Goal: Task Accomplishment & Management: Use online tool/utility

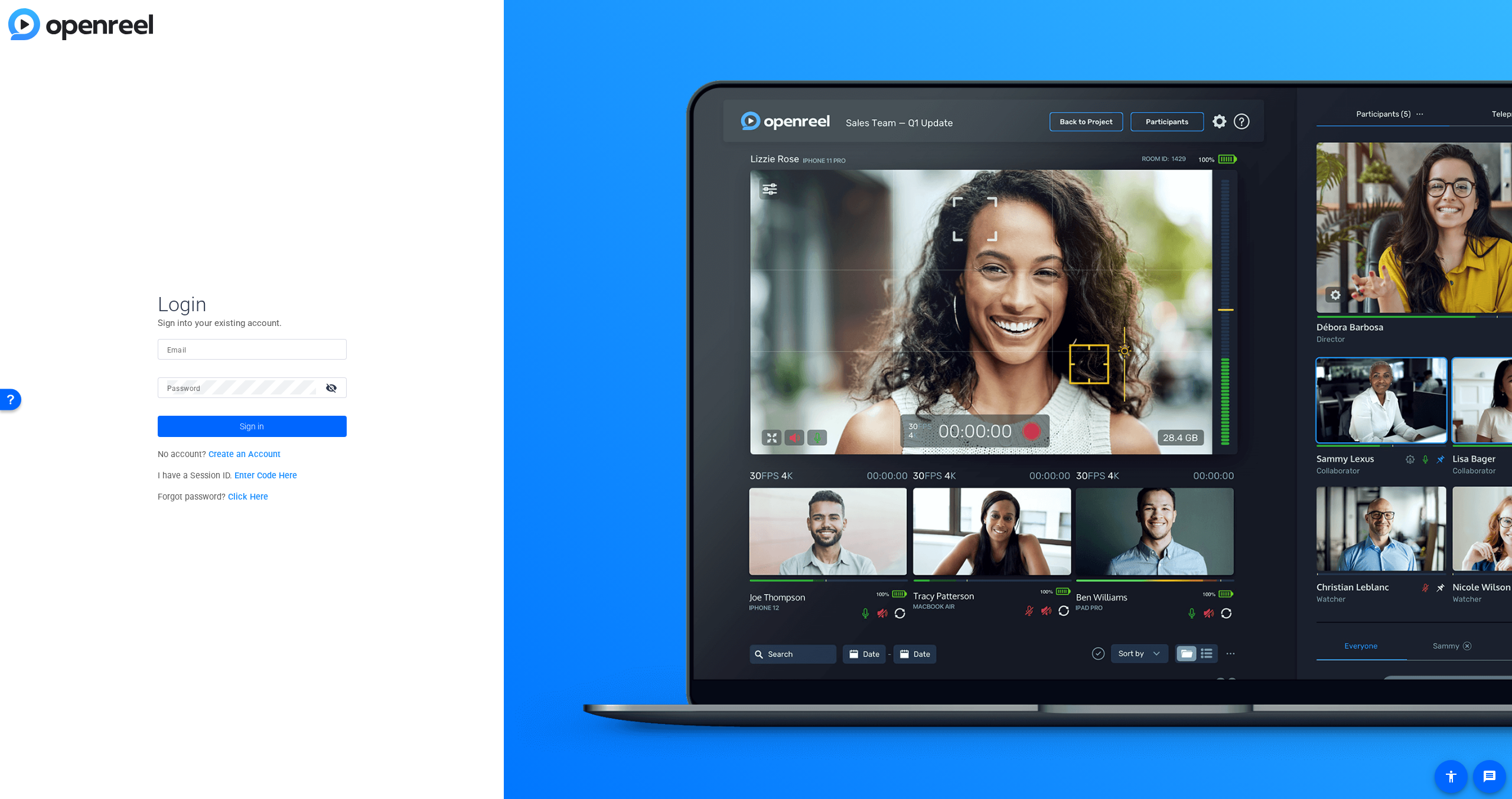
click at [208, 347] on input "Email" at bounding box center [252, 349] width 170 height 14
type input "[EMAIL_ADDRESS][DOMAIN_NAME]"
click at [158, 416] on button "Sign in" at bounding box center [252, 427] width 189 height 21
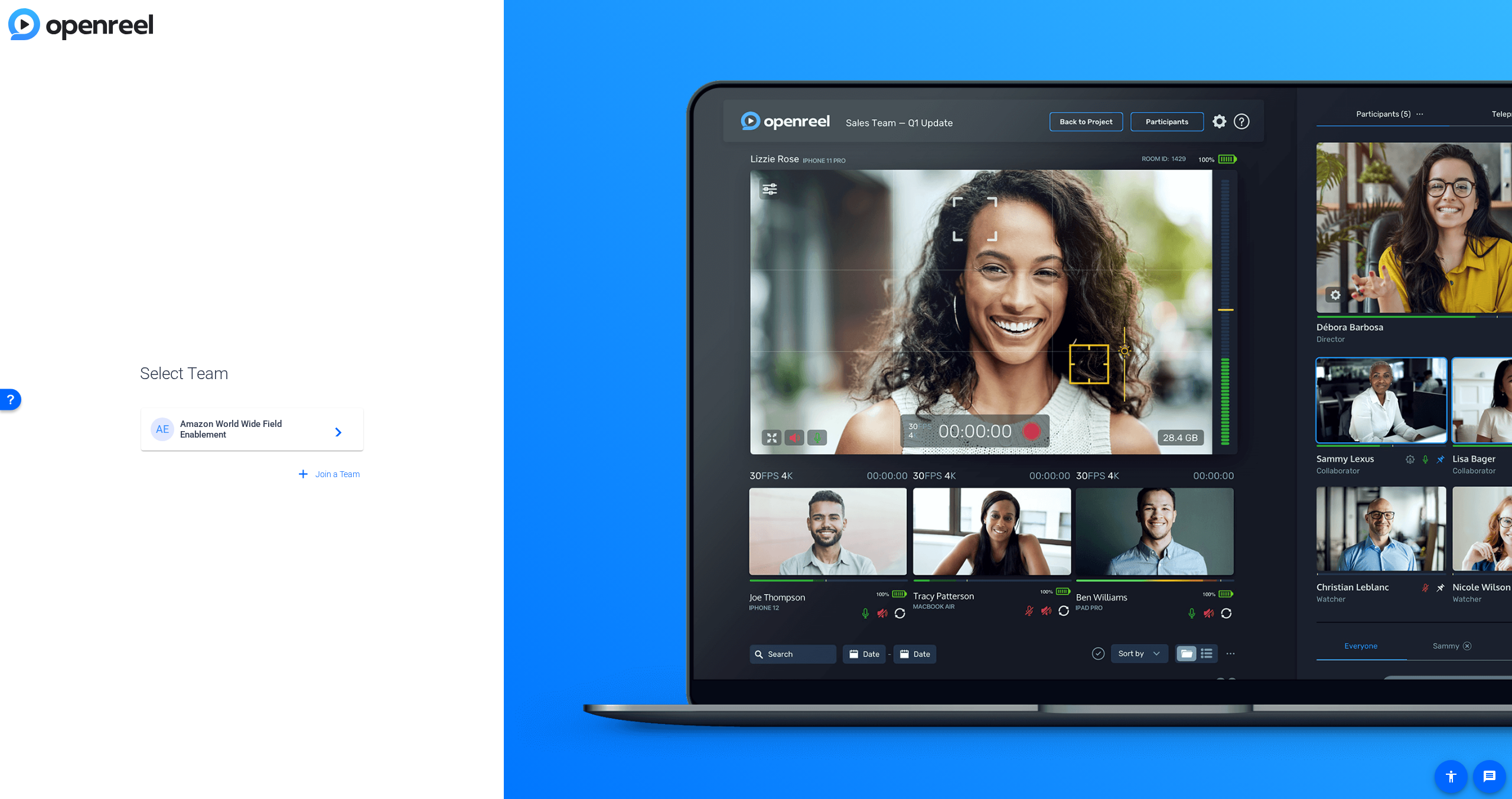
click at [258, 424] on span "Amazon World Wide Field Enablement" at bounding box center [254, 430] width 147 height 21
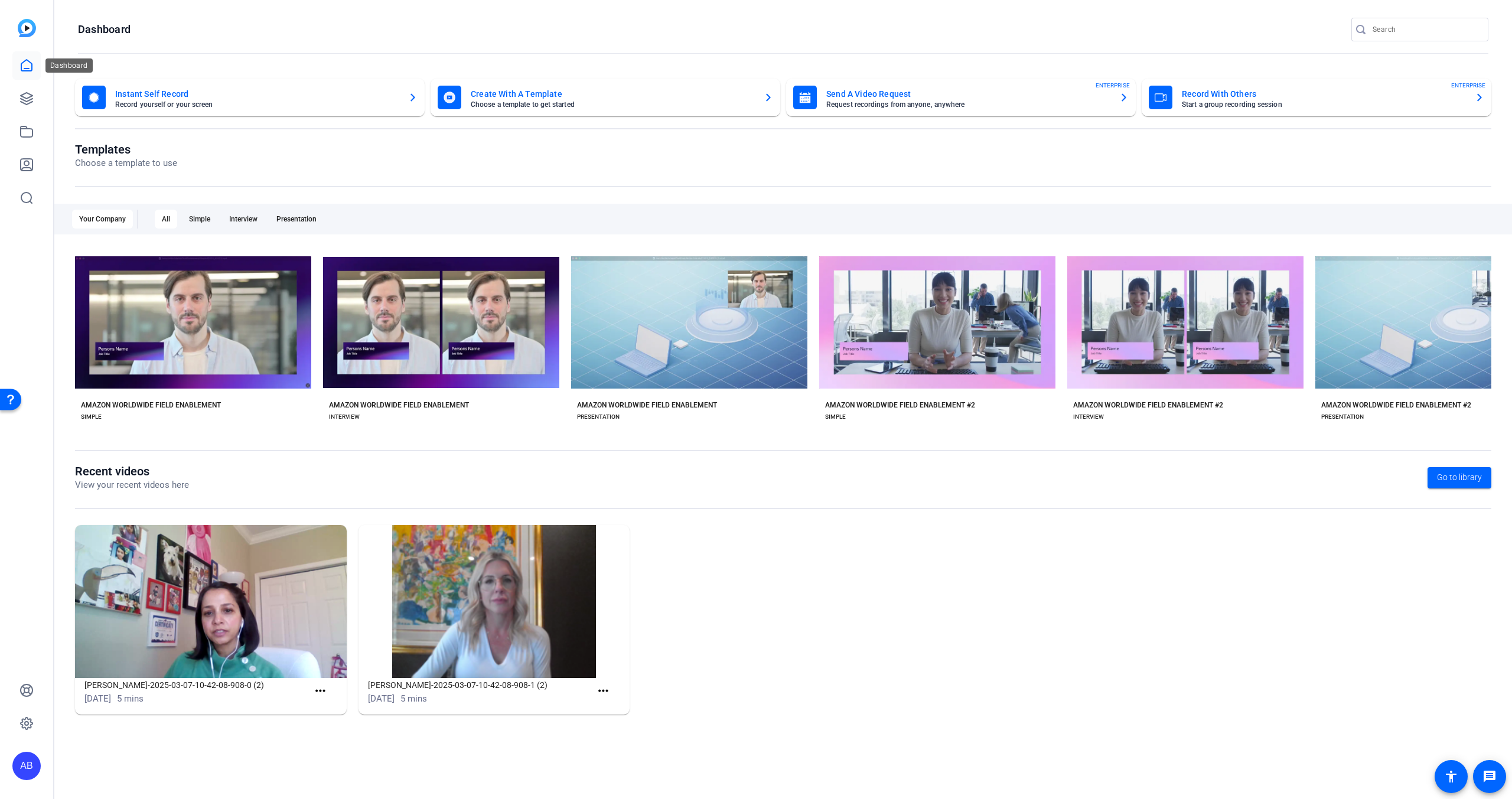
click at [23, 75] on link at bounding box center [27, 66] width 29 height 29
click at [23, 87] on link at bounding box center [27, 99] width 29 height 29
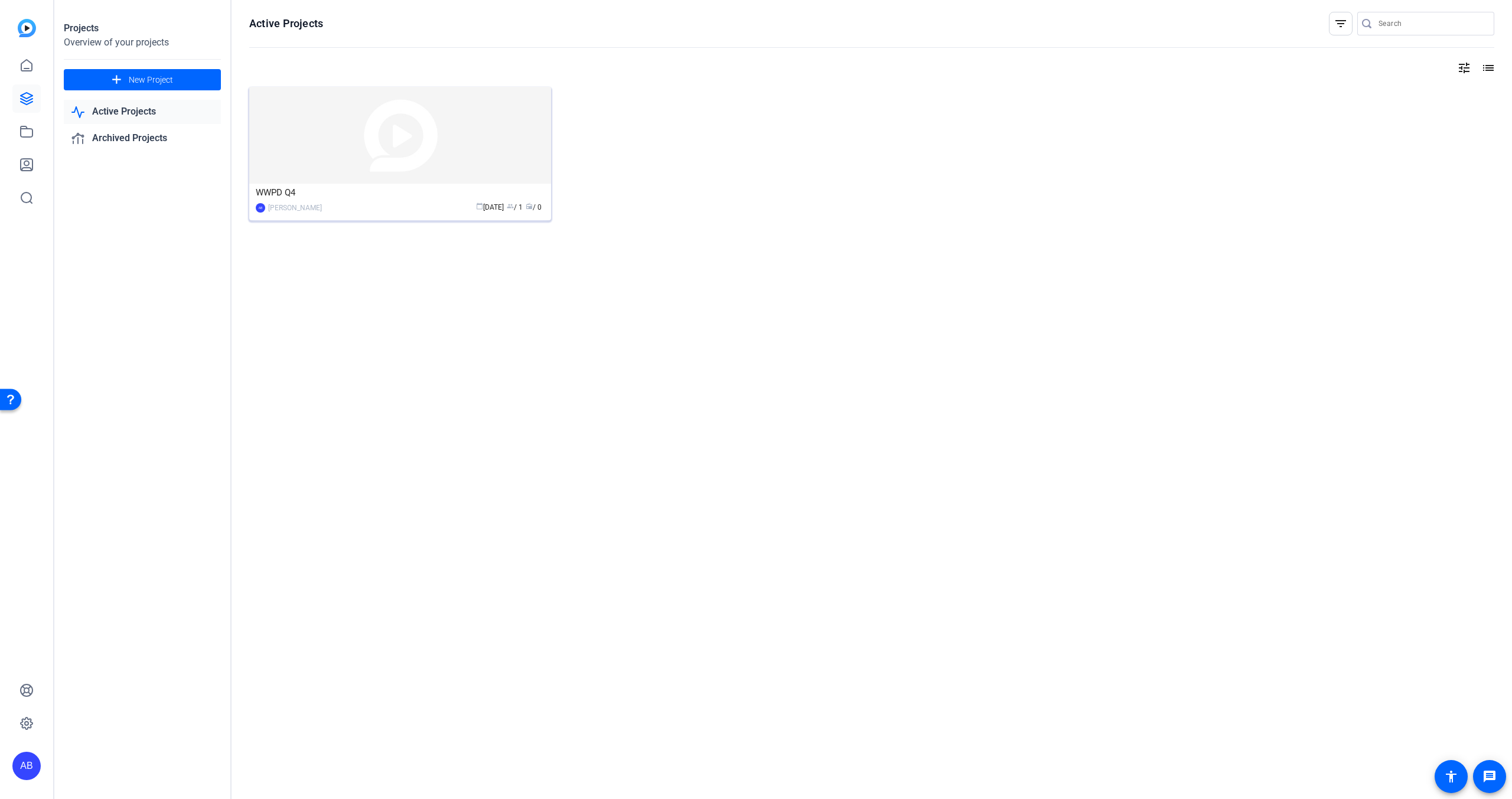
click at [339, 128] on img at bounding box center [400, 135] width 302 height 97
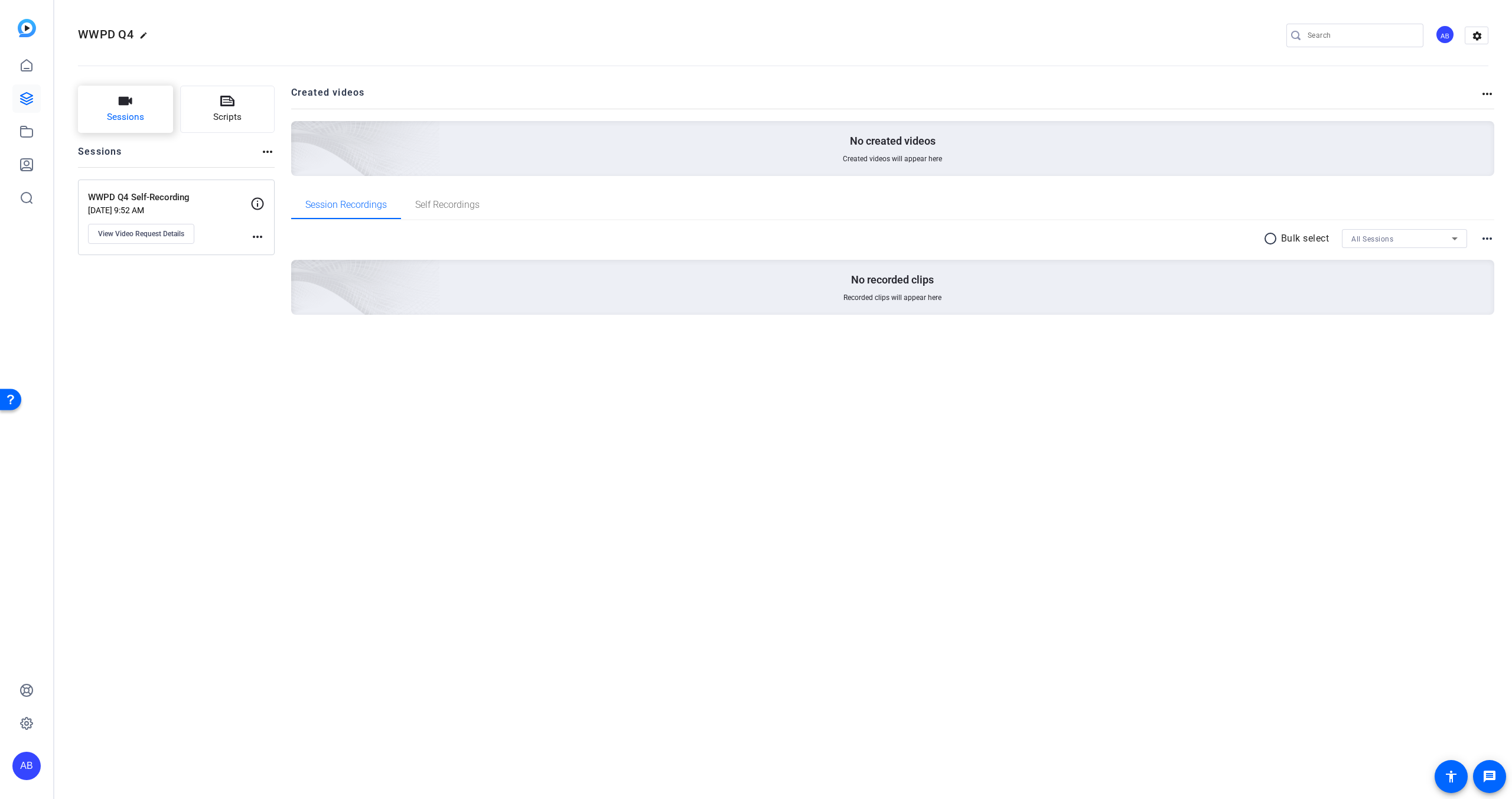
click at [141, 109] on button "Sessions" at bounding box center [125, 109] width 95 height 47
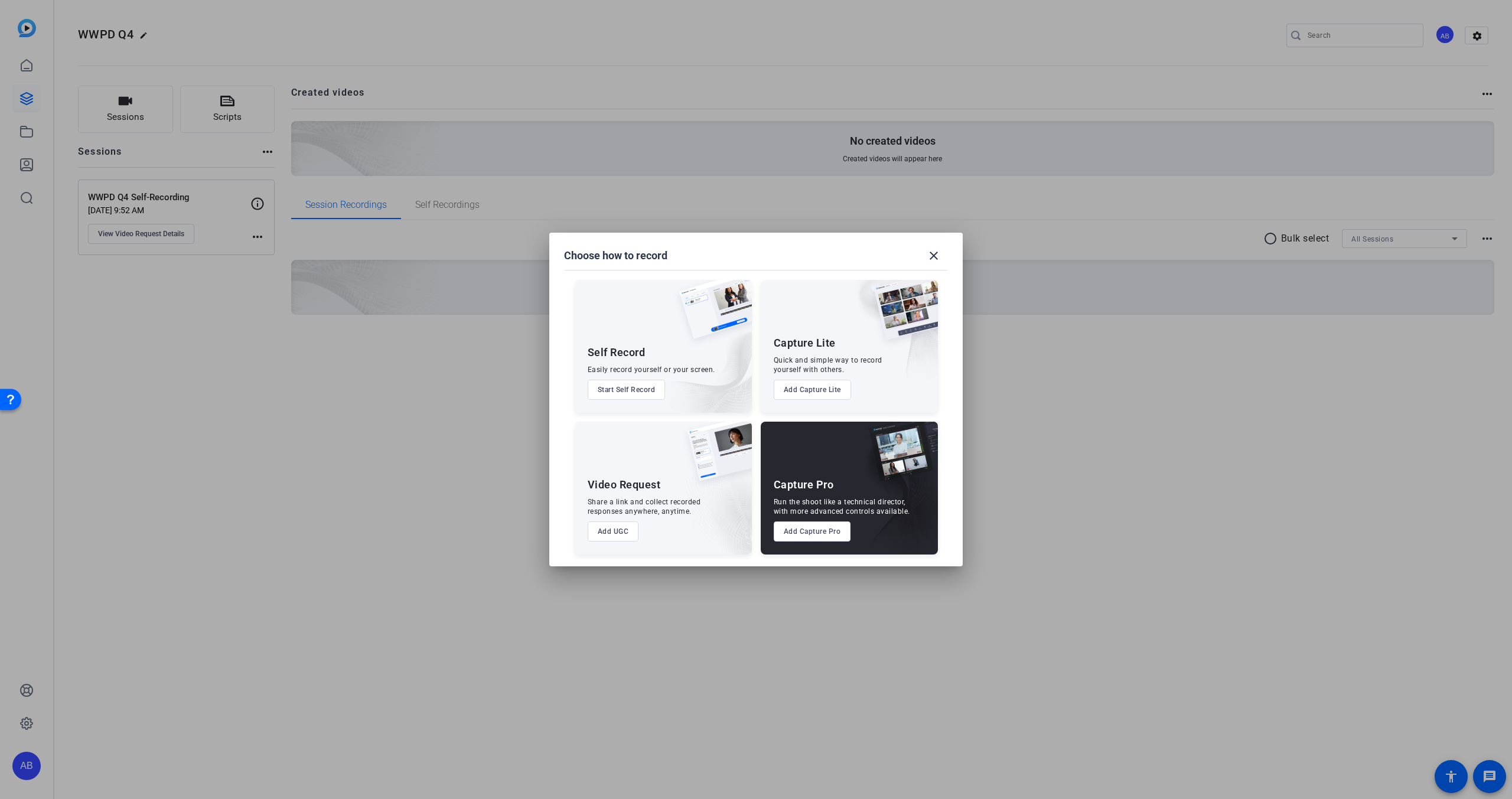
click at [621, 539] on button "Add UGC" at bounding box center [613, 532] width 51 height 20
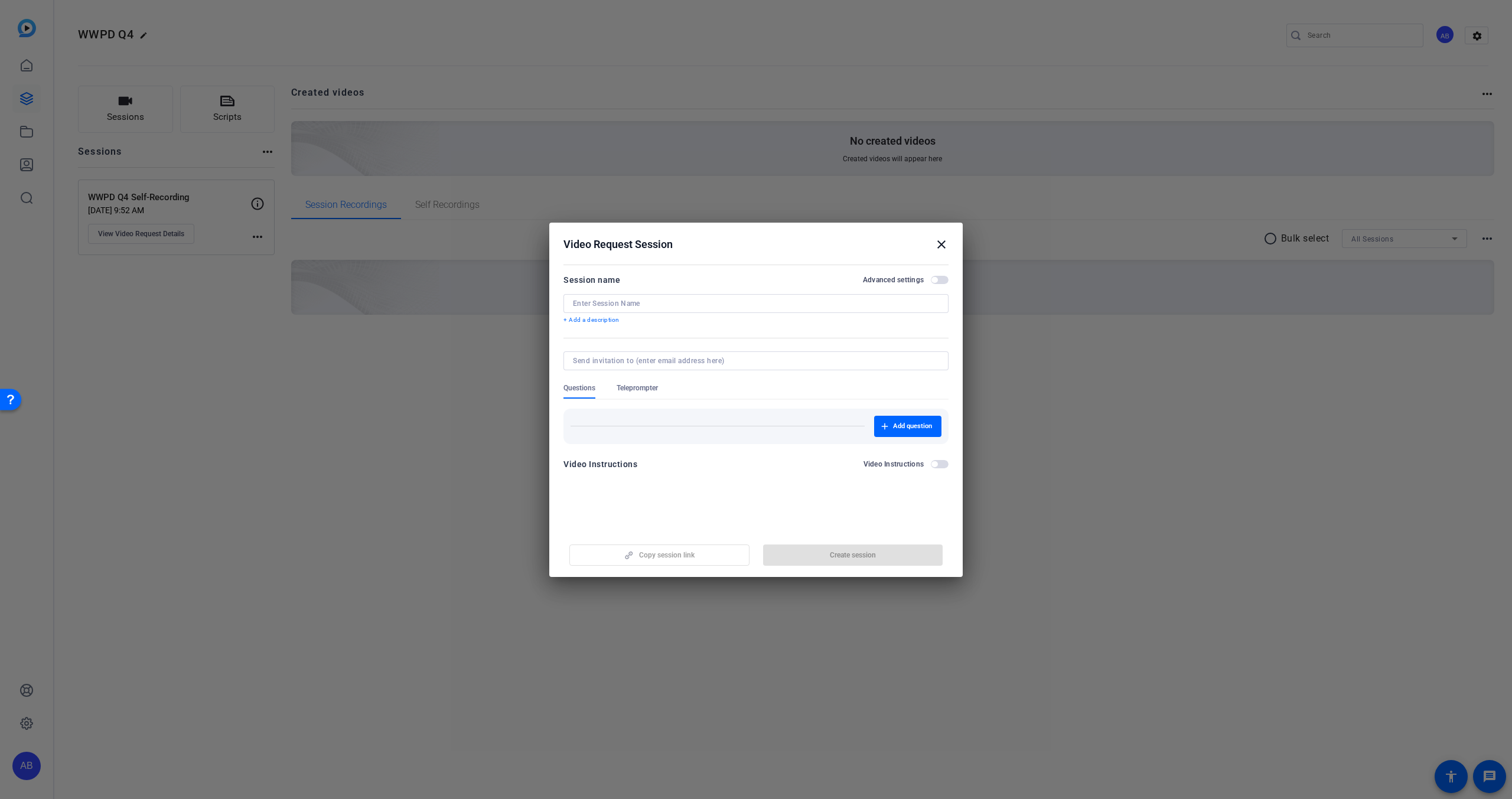
click at [686, 305] on input at bounding box center [756, 304] width 366 height 10
type input "WWPD"
click at [940, 242] on mat-icon "close" at bounding box center [942, 245] width 14 height 14
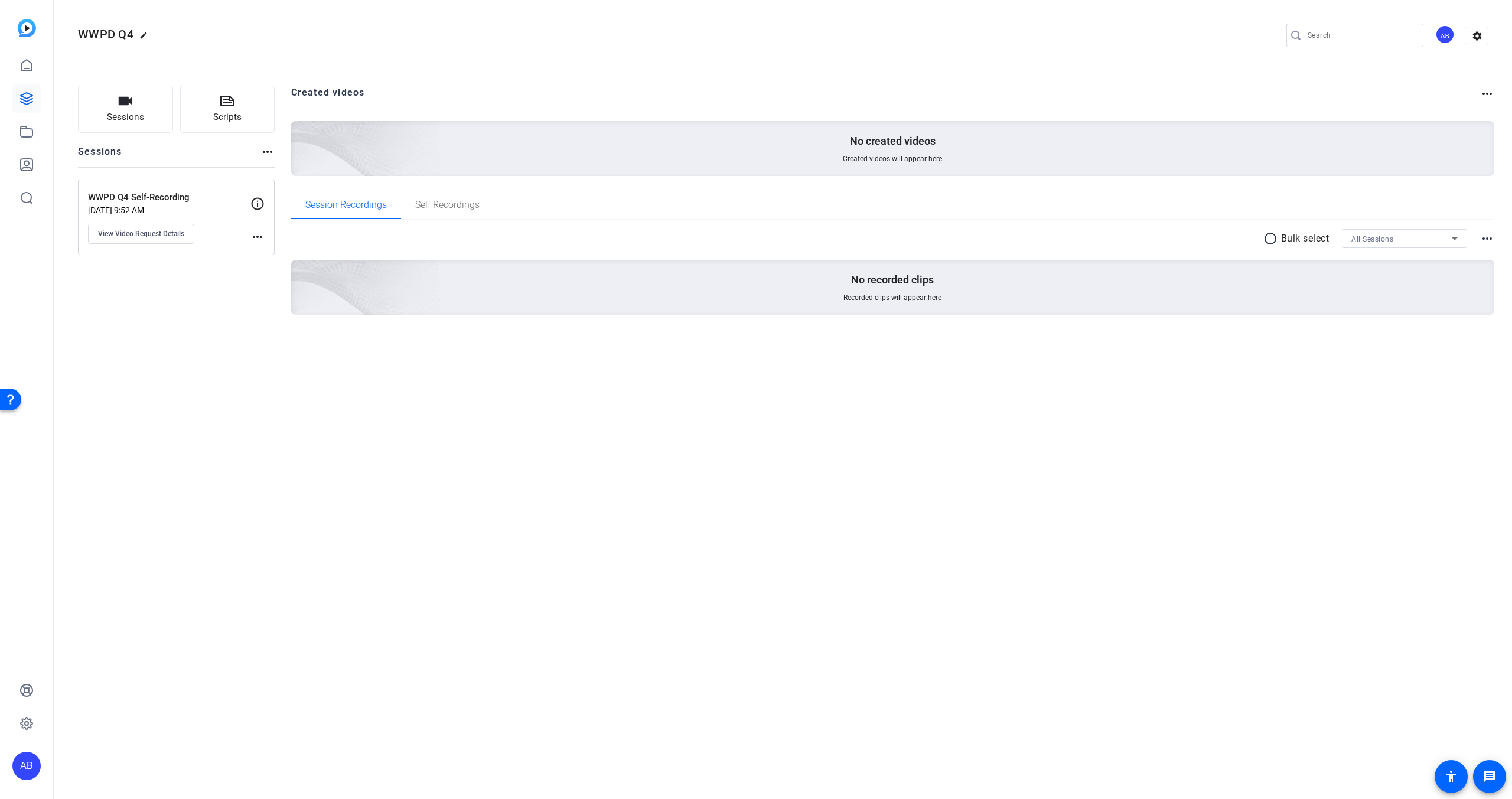
click at [258, 239] on mat-icon "more_horiz" at bounding box center [258, 237] width 14 height 14
click at [254, 230] on div at bounding box center [756, 399] width 1512 height 799
click at [155, 235] on span "View Video Request Details" at bounding box center [141, 234] width 87 height 10
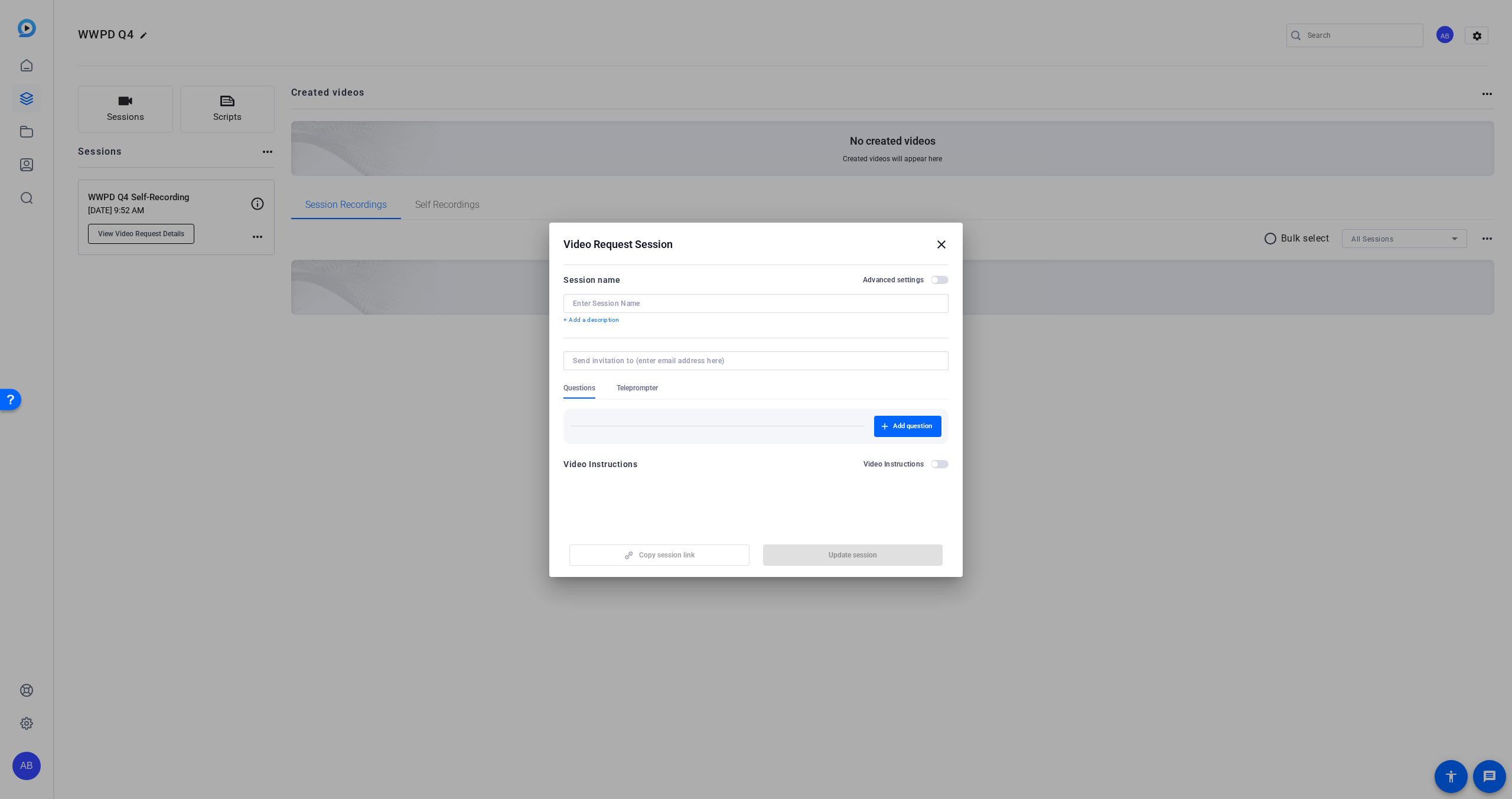
type input "WWPD Q4 Self-Recording"
click at [672, 564] on span "button" at bounding box center [659, 556] width 179 height 29
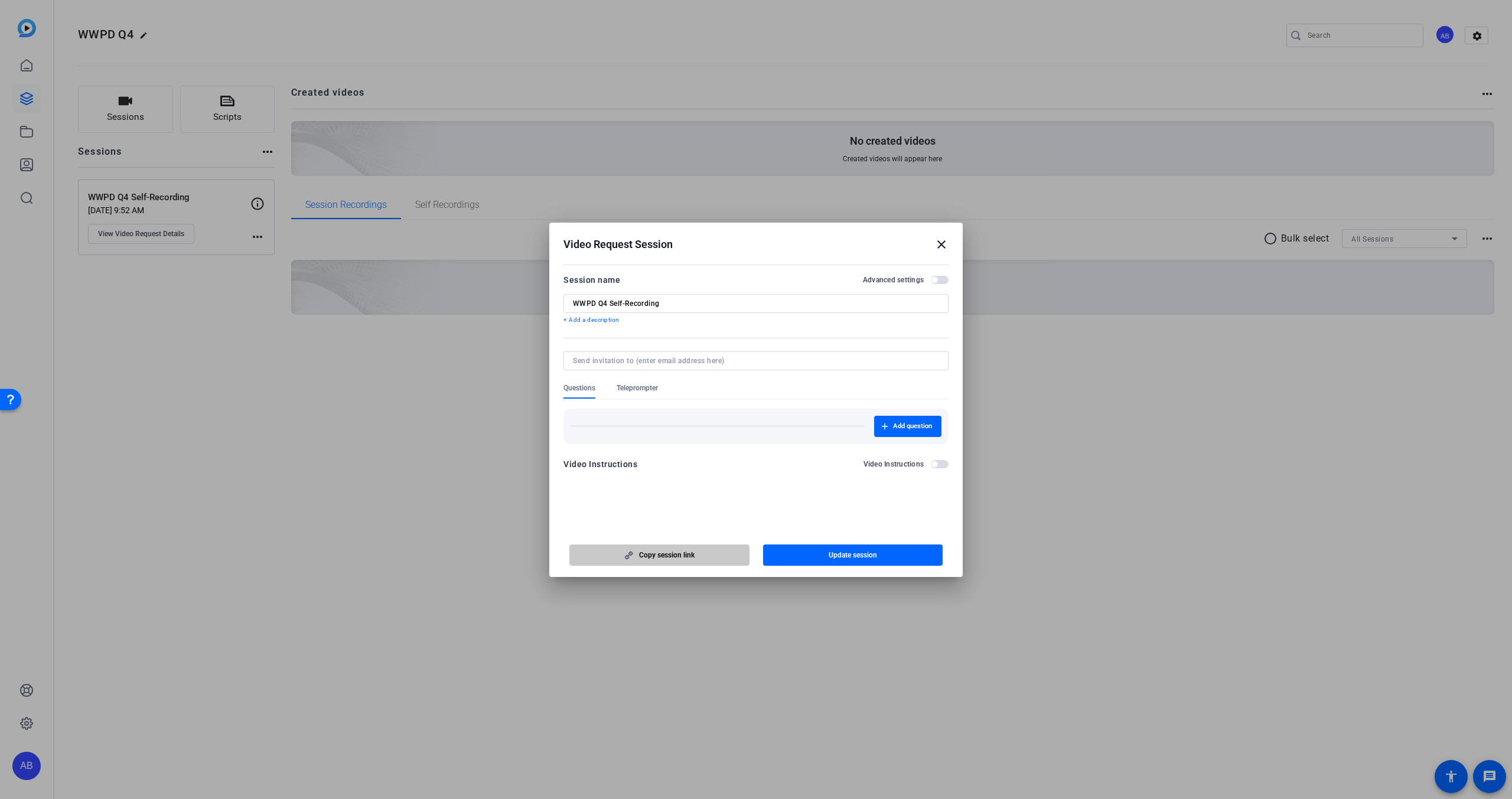
click at [705, 553] on span "button" at bounding box center [659, 556] width 179 height 29
